Goal: Information Seeking & Learning: Learn about a topic

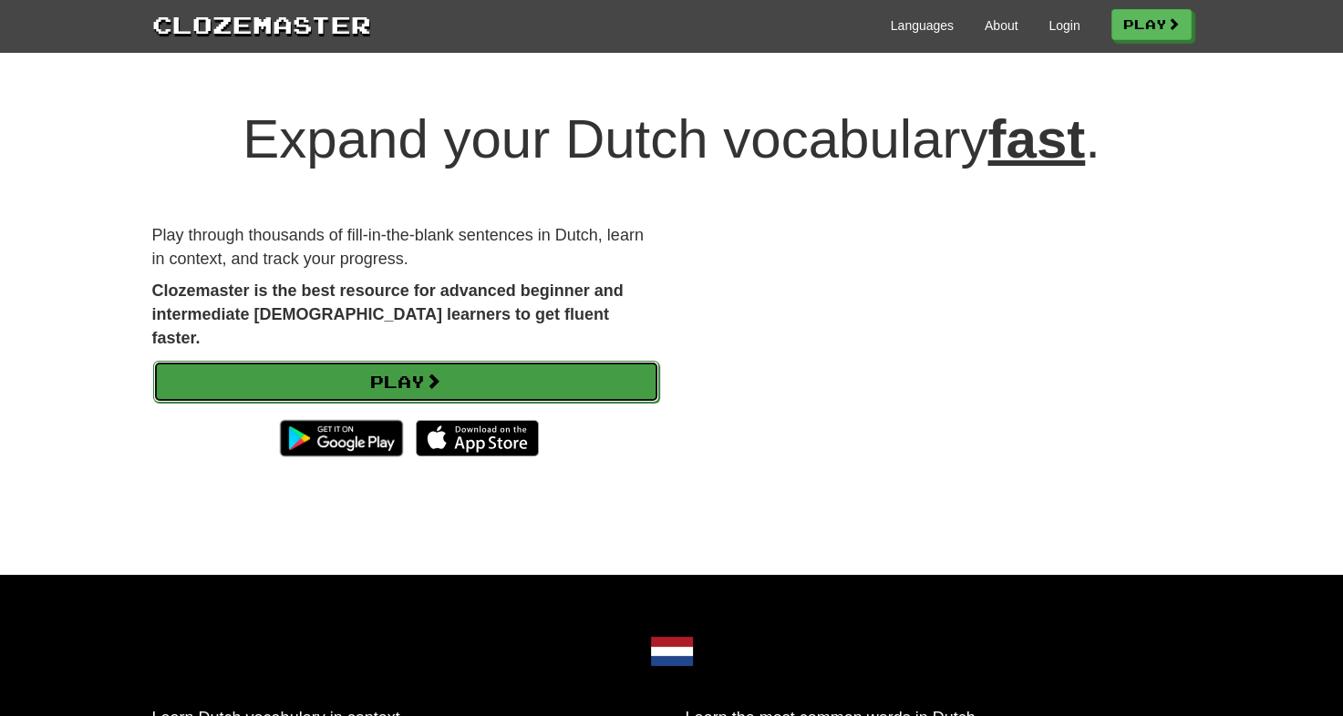
click at [414, 361] on link "Play" at bounding box center [406, 382] width 506 height 42
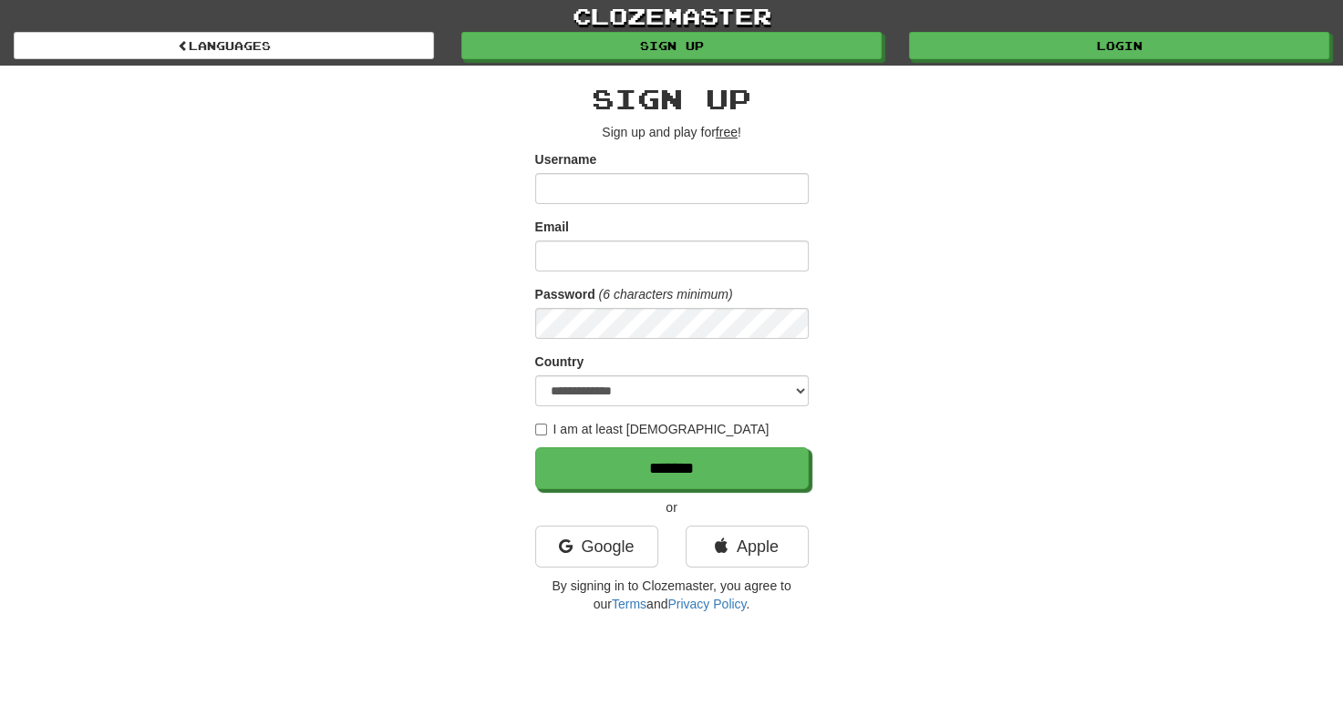
click at [611, 187] on input "Username" at bounding box center [671, 188] width 273 height 31
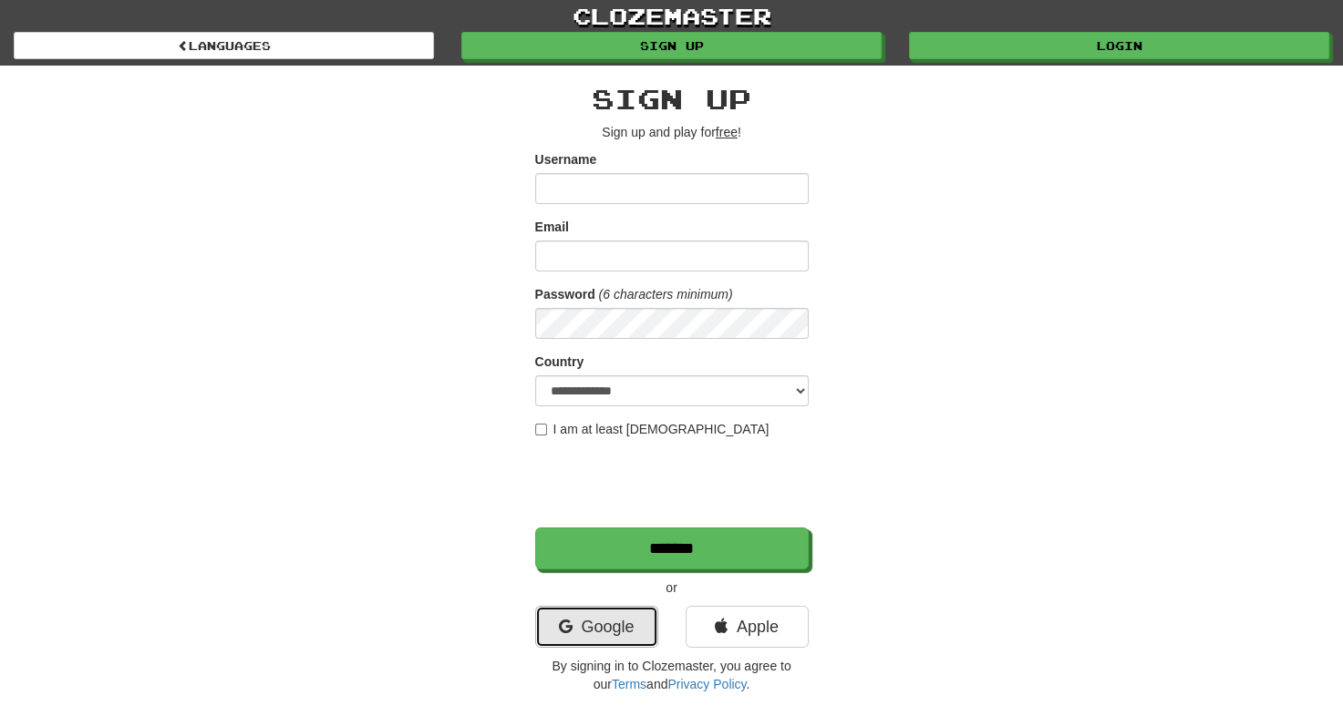
click at [598, 616] on link "Google" at bounding box center [596, 627] width 123 height 42
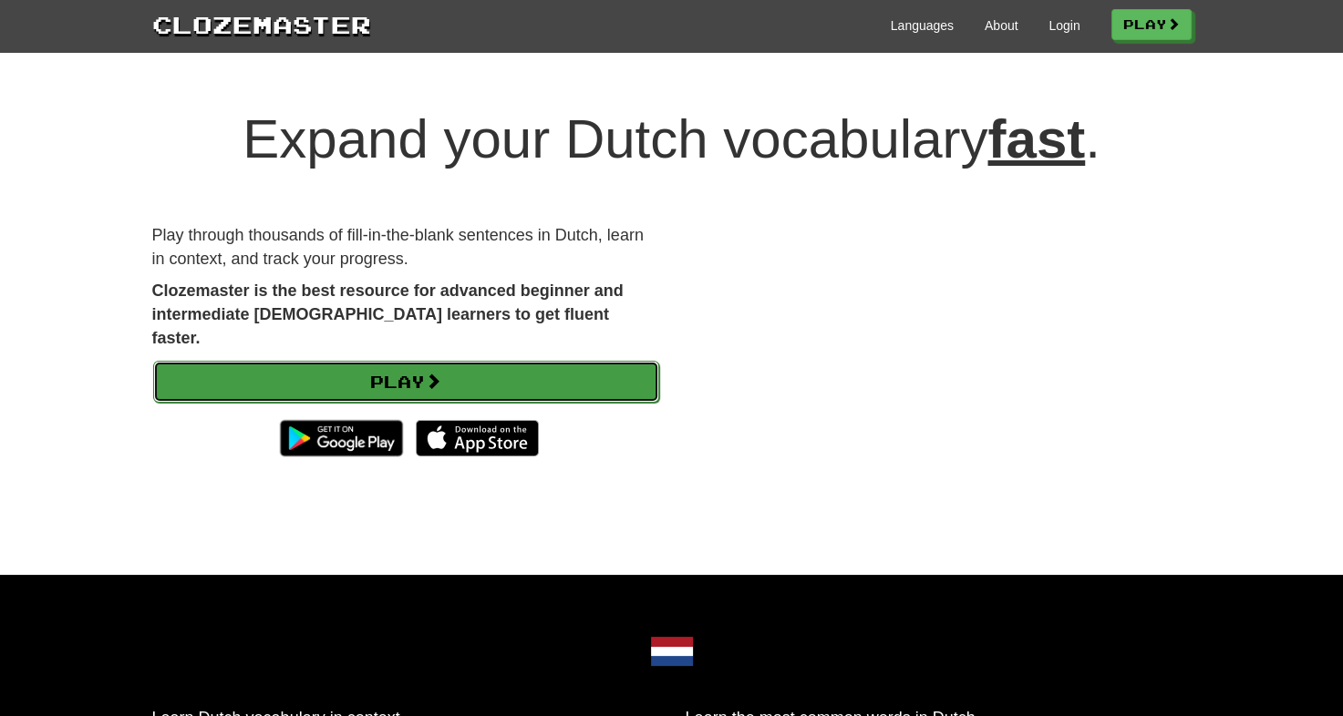
click at [393, 363] on link "Play" at bounding box center [406, 382] width 506 height 42
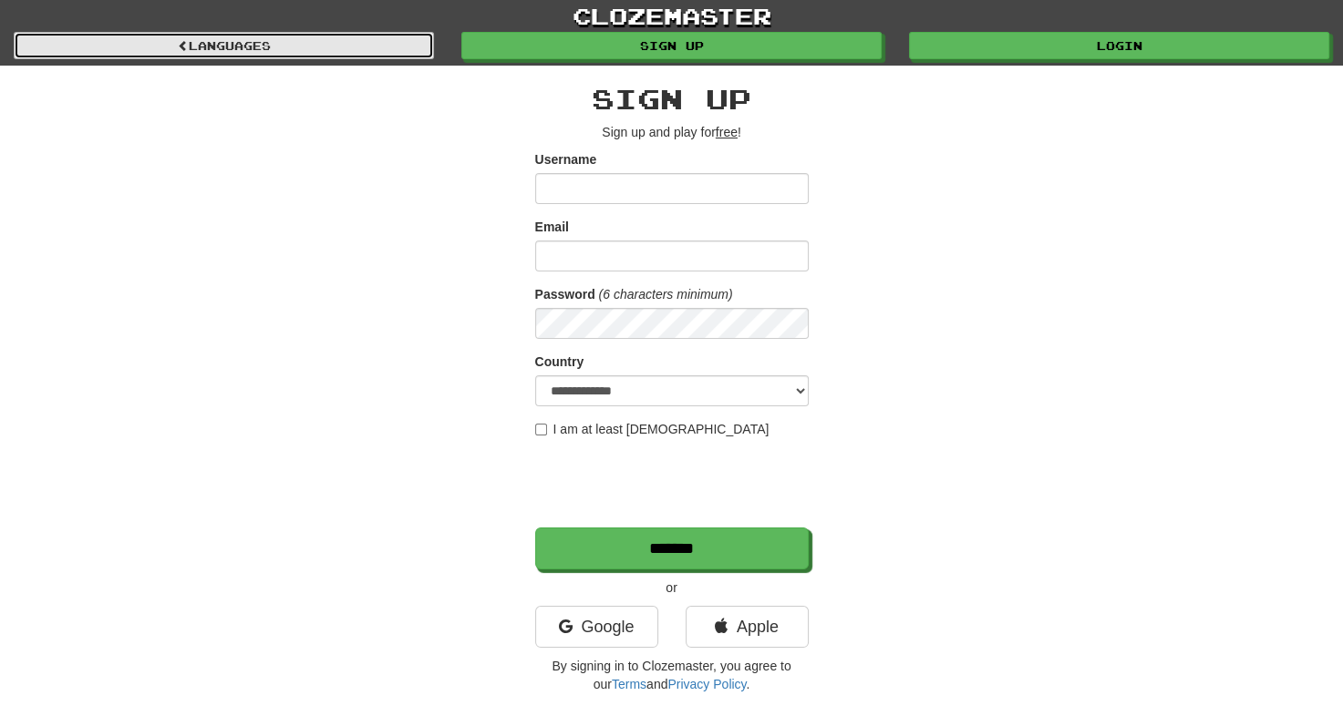
click at [413, 45] on link "Languages" at bounding box center [224, 45] width 420 height 27
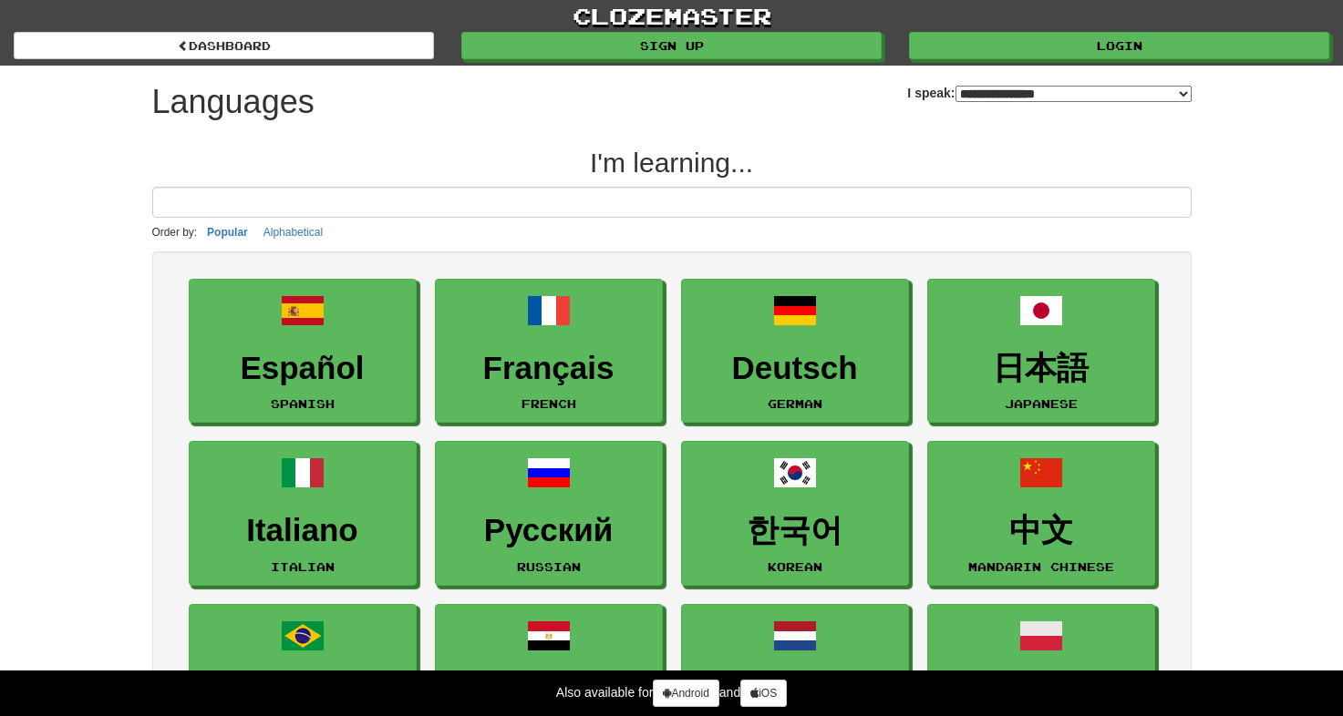
select select "*******"
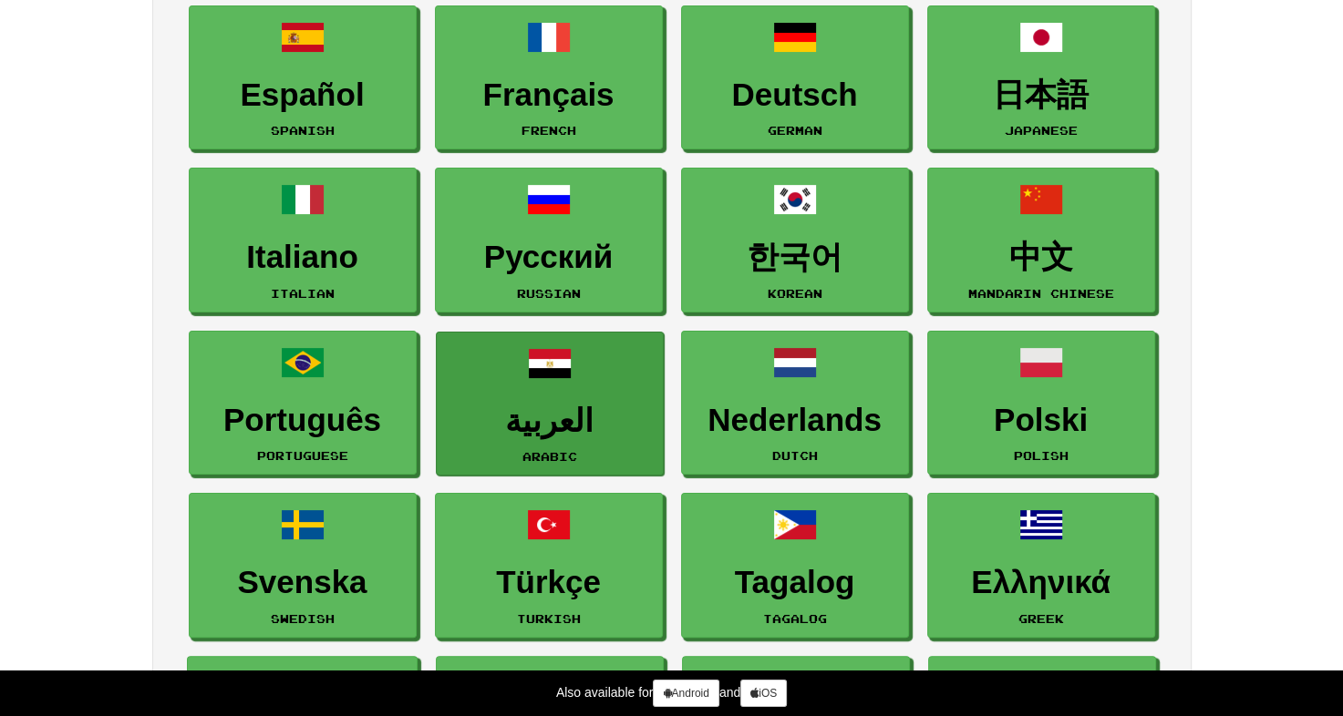
scroll to position [365, 0]
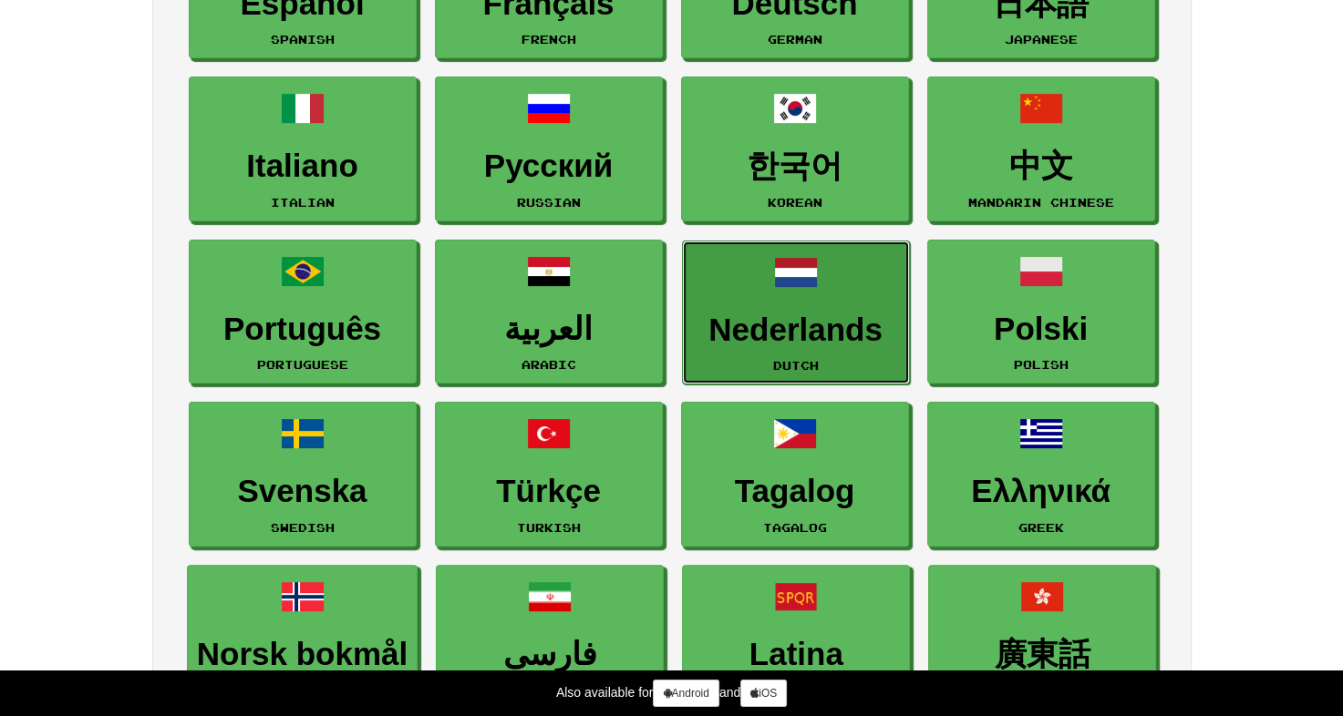
click at [791, 336] on h3 "Nederlands" at bounding box center [796, 331] width 208 height 36
